Goal: Information Seeking & Learning: Find specific fact

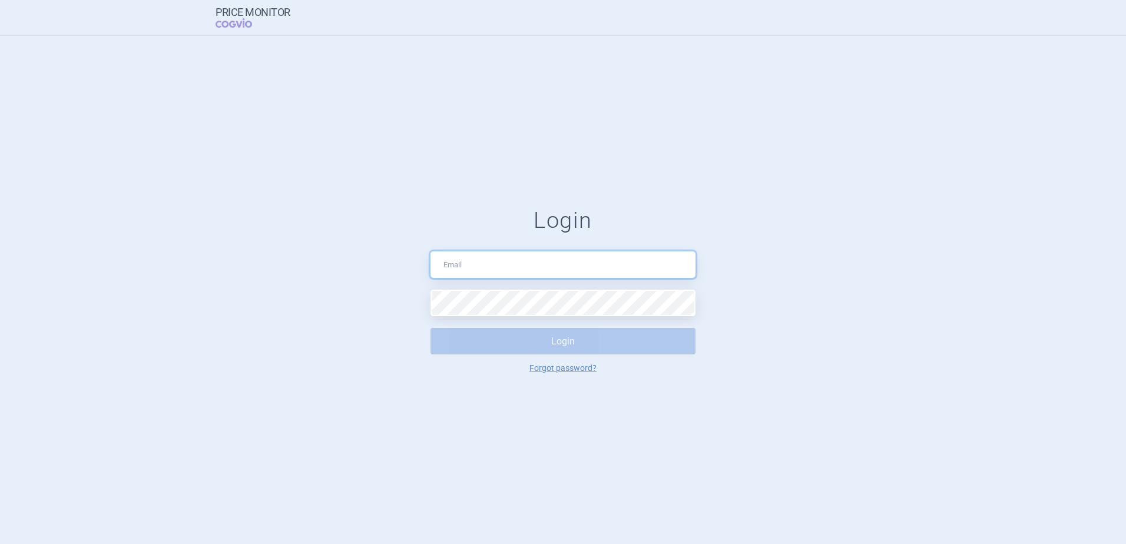
click at [497, 264] on input "text" at bounding box center [563, 265] width 265 height 27
type input "[PERSON_NAME][EMAIL_ADDRESS][PERSON_NAME][DOMAIN_NAME]"
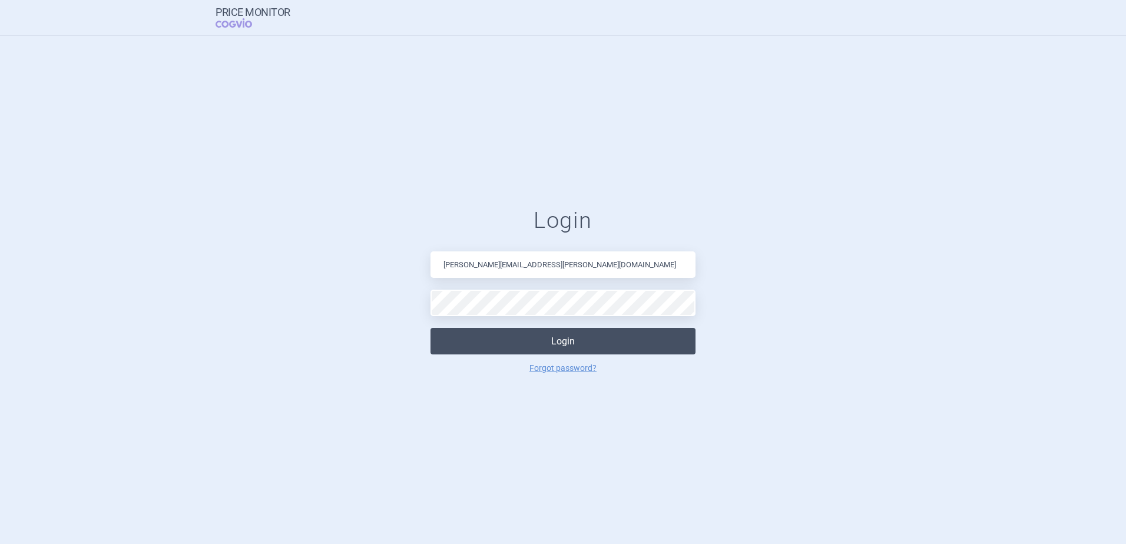
click at [557, 337] on button "Login" at bounding box center [563, 341] width 265 height 27
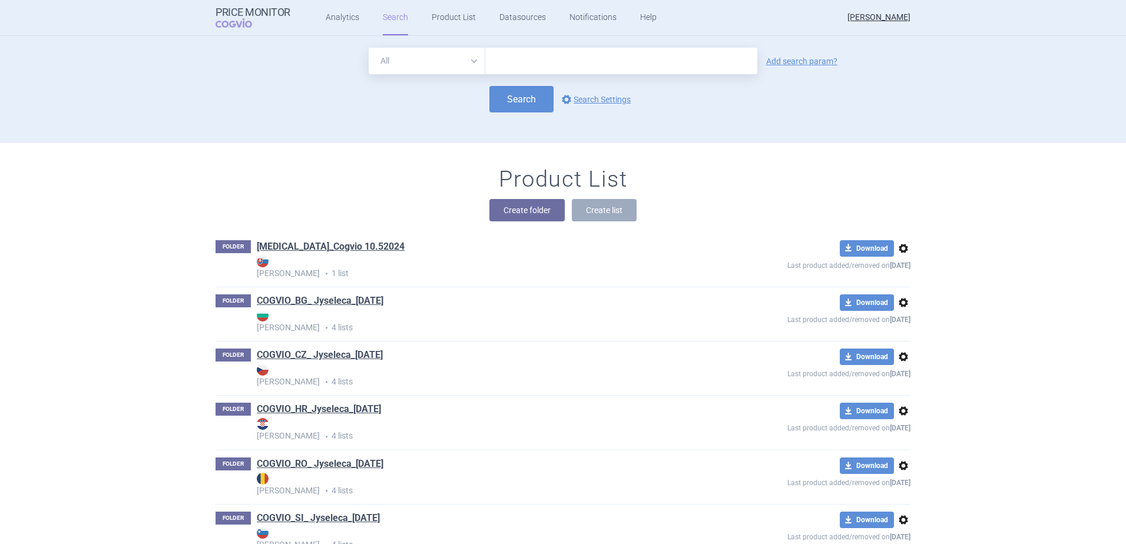
click at [518, 60] on input "text" at bounding box center [621, 61] width 272 height 27
type input "piasky"
click at [513, 92] on button "Search" at bounding box center [522, 99] width 64 height 27
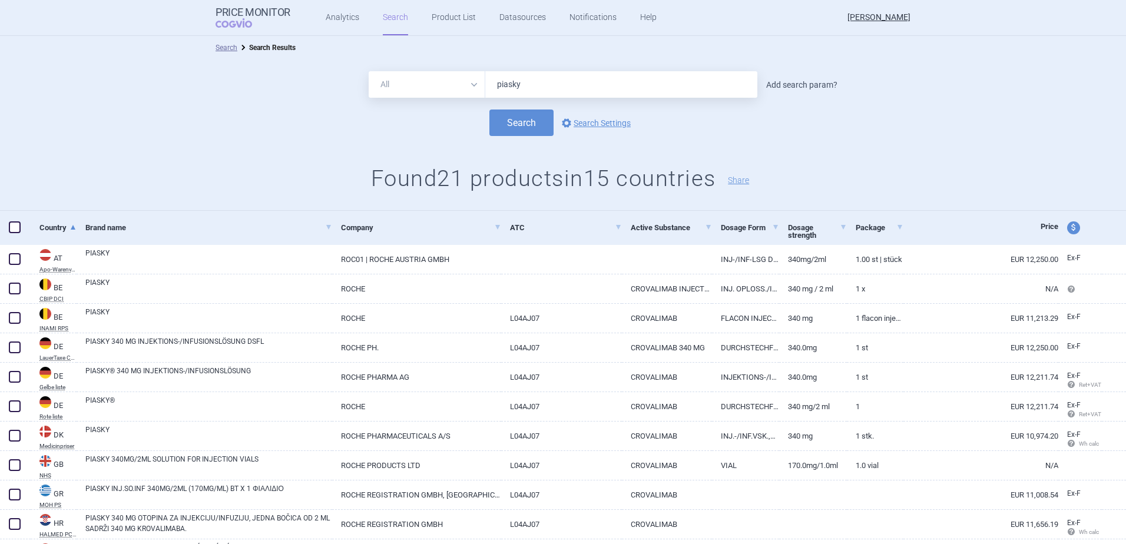
click at [790, 85] on link "Add search param?" at bounding box center [801, 85] width 71 height 8
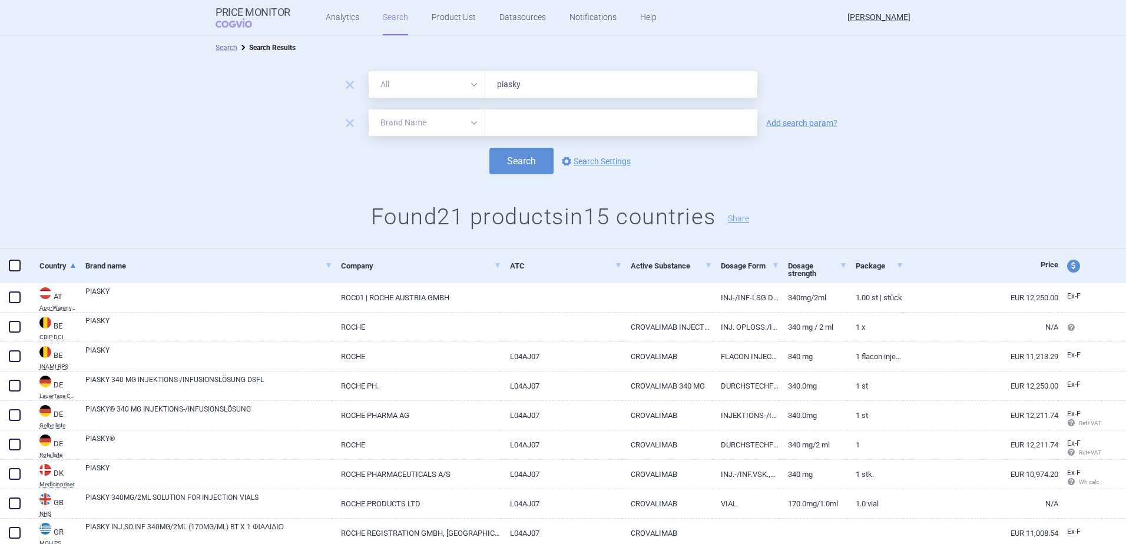
click at [470, 119] on select "All Brand Name ATC Company Active Substance Country Newer than" at bounding box center [427, 123] width 117 height 27
select select "country"
click at [369, 110] on select "All Brand Name ATC Company Active Substance Country Newer than" at bounding box center [427, 123] width 117 height 27
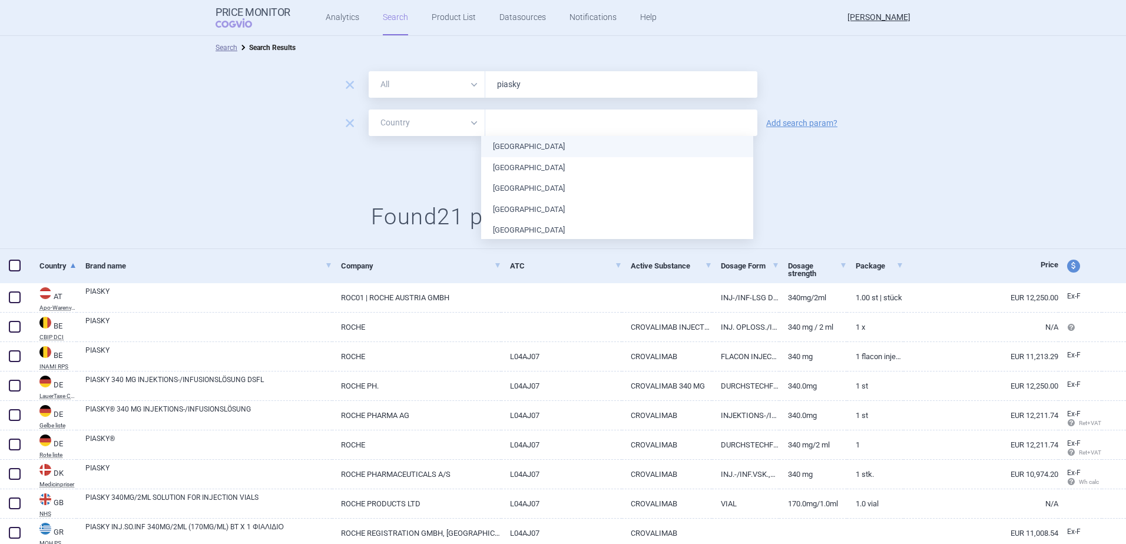
click at [515, 118] on input "text" at bounding box center [621, 122] width 260 height 15
type input "cze"
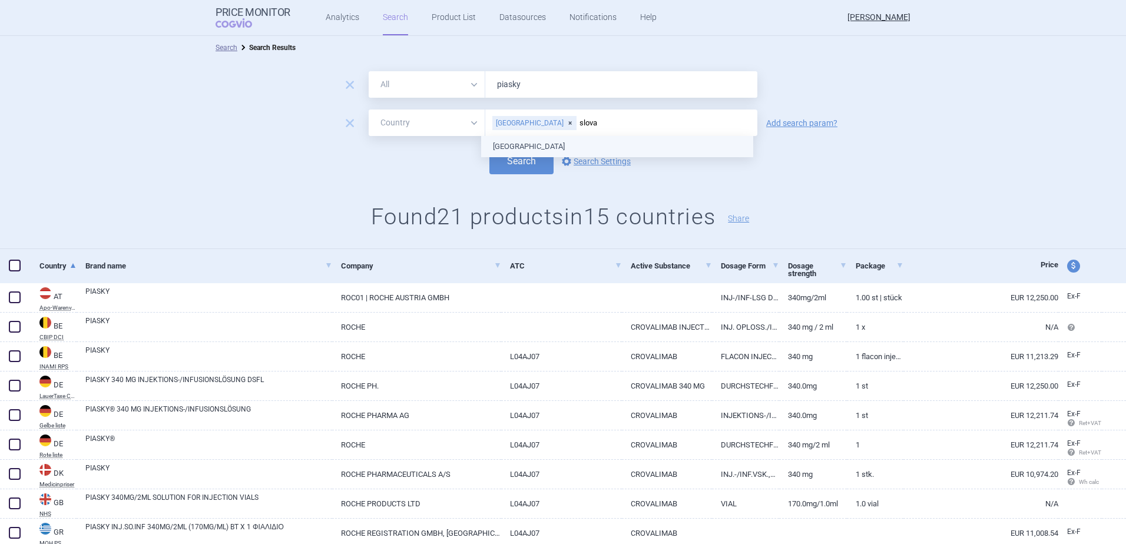
type input "slovak"
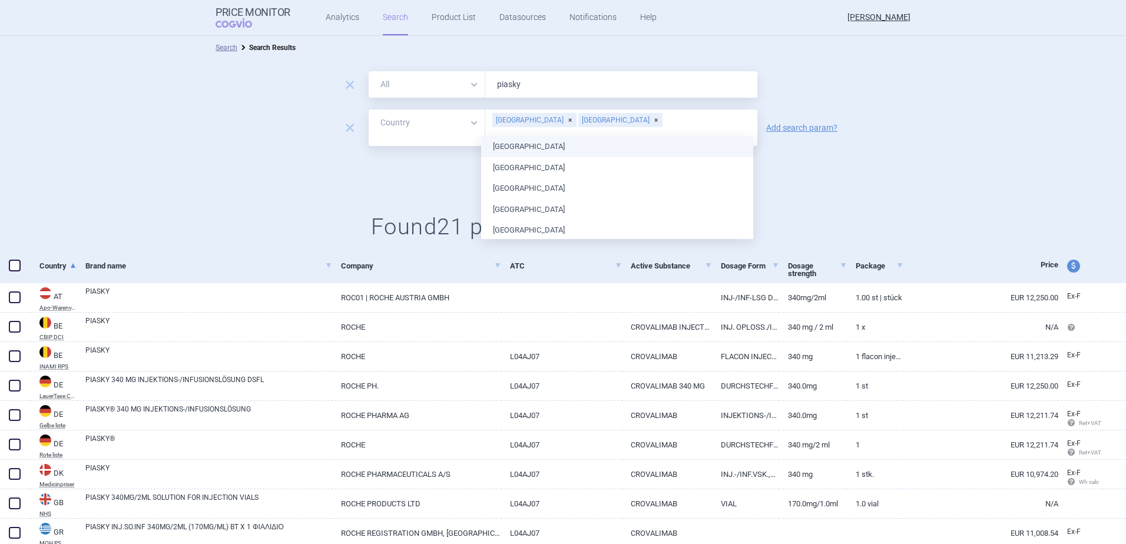
type input "po"
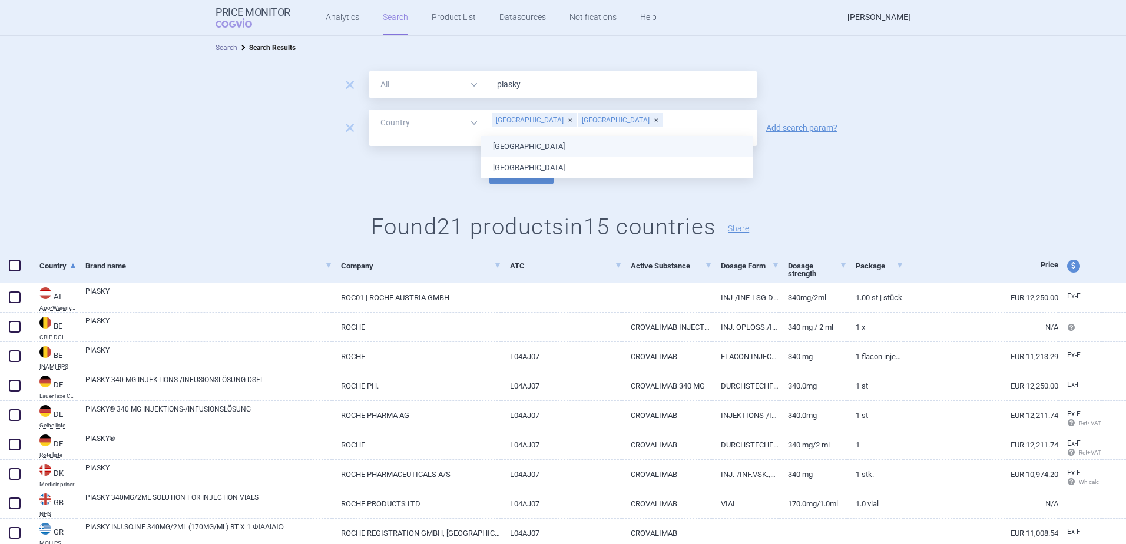
click at [499, 145] on ul "[GEOGRAPHIC_DATA] [GEOGRAPHIC_DATA]" at bounding box center [617, 157] width 272 height 42
type input "hun"
click at [503, 141] on body "Price Monitor COGVIO Analytics Search Product List Datasources Notifications He…" at bounding box center [563, 272] width 1126 height 544
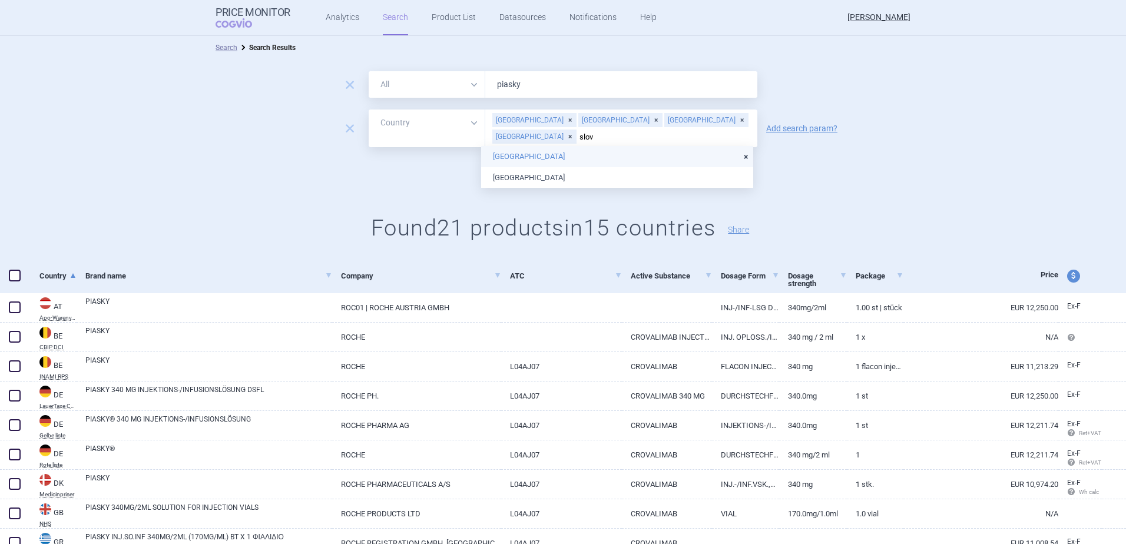
type input "slove"
click at [515, 155] on ul "[GEOGRAPHIC_DATA]" at bounding box center [617, 156] width 272 height 21
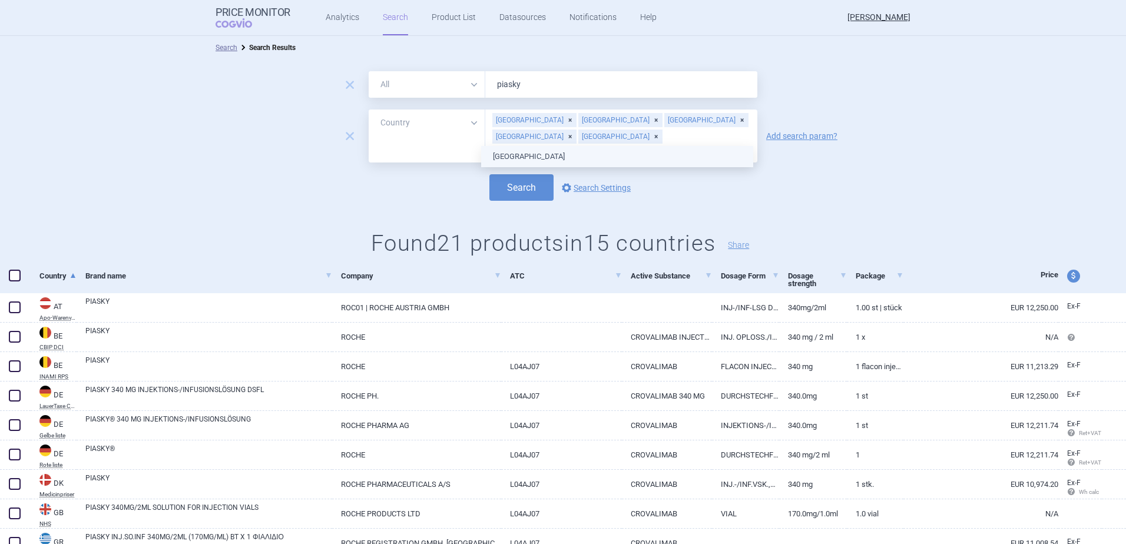
type input "croat"
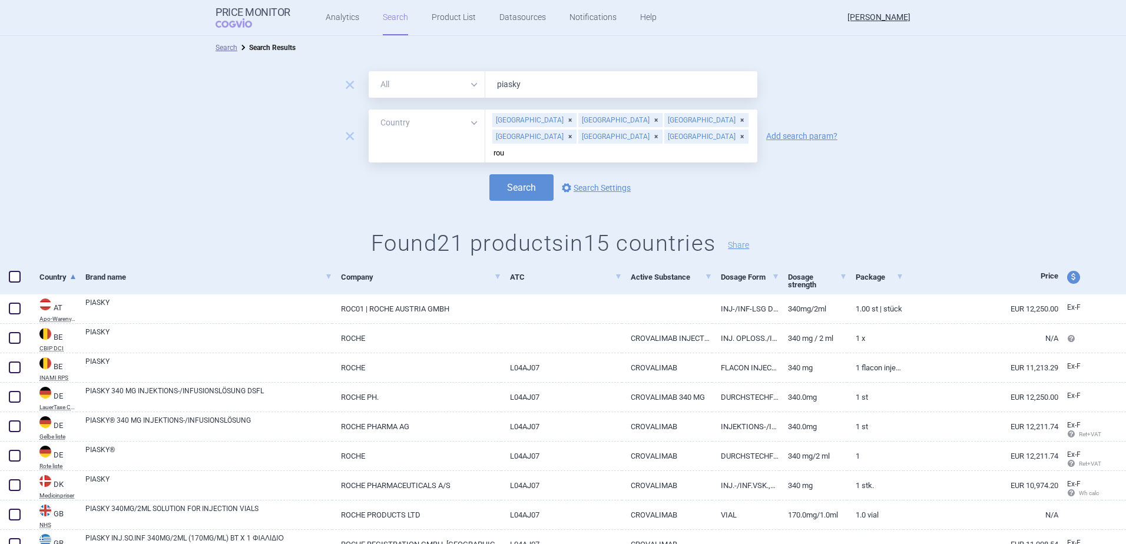
type input "ro"
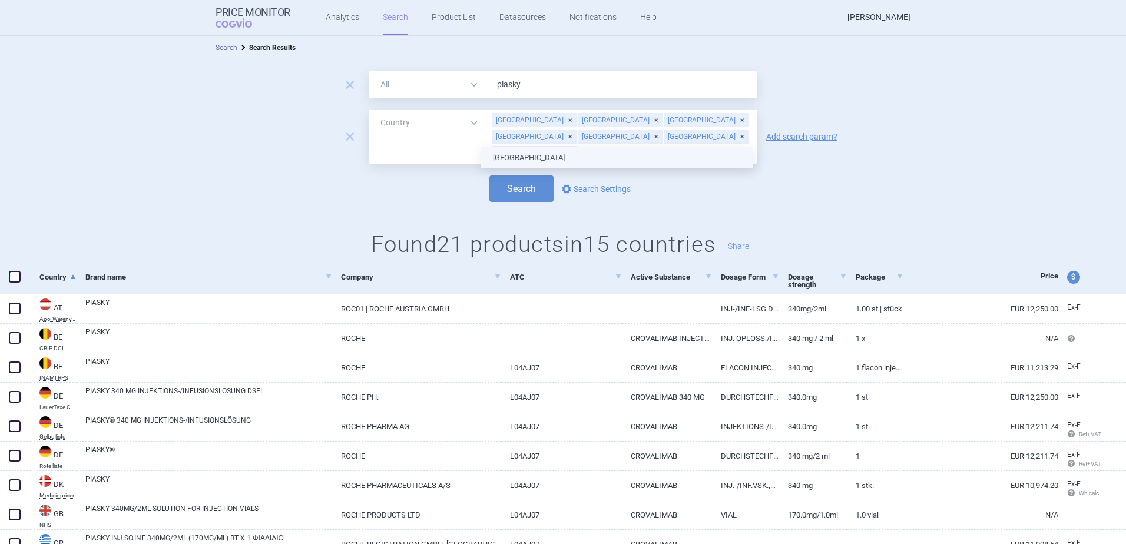
type input "bul"
click at [515, 158] on ul "[GEOGRAPHIC_DATA]" at bounding box center [617, 157] width 272 height 21
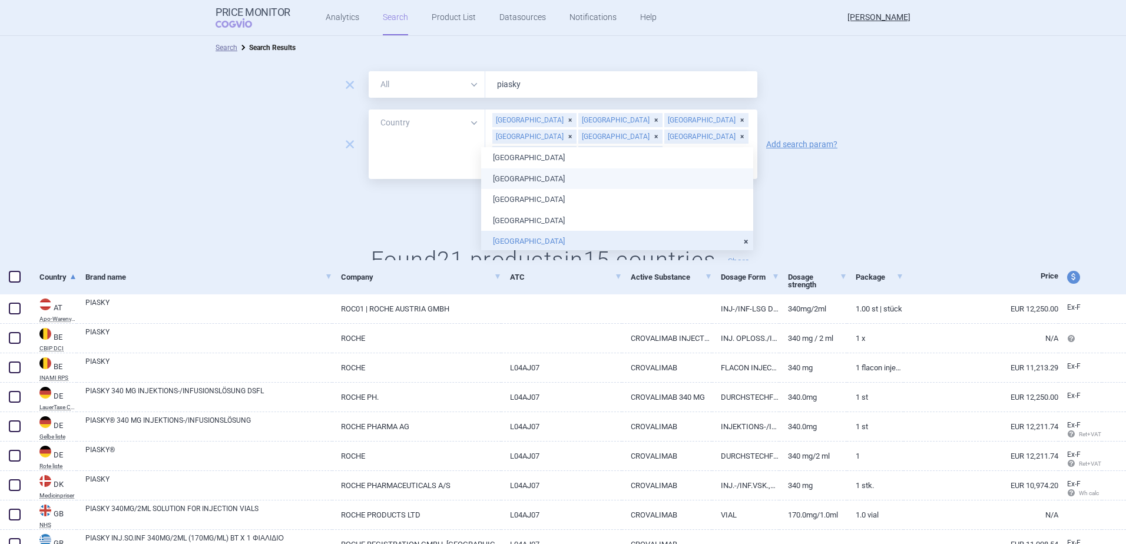
click at [407, 191] on div "Search options Search Settings" at bounding box center [563, 204] width 1126 height 27
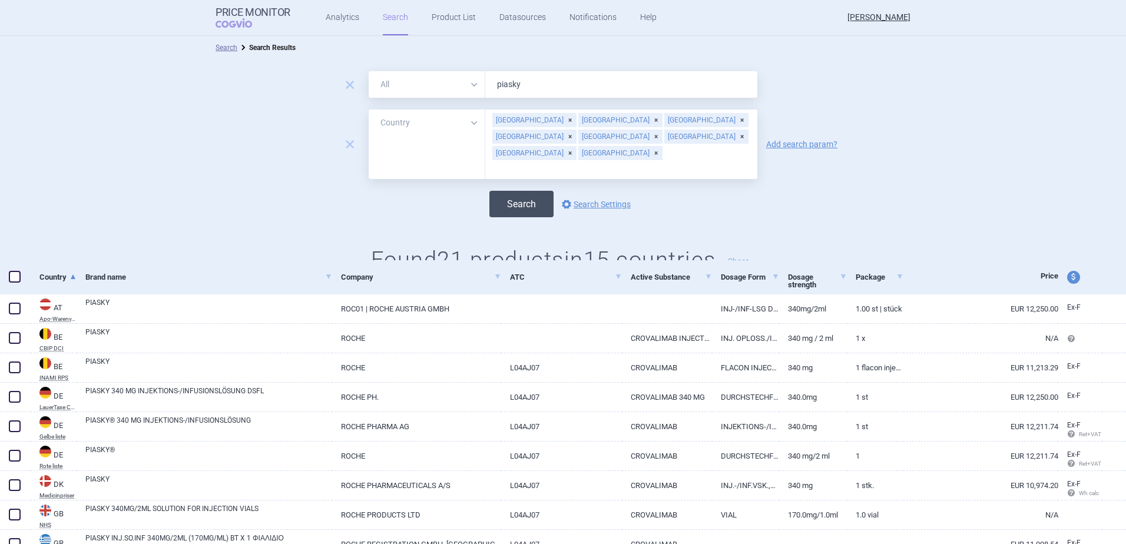
click at [505, 191] on button "Search" at bounding box center [522, 204] width 64 height 27
